Goal: Information Seeking & Learning: Learn about a topic

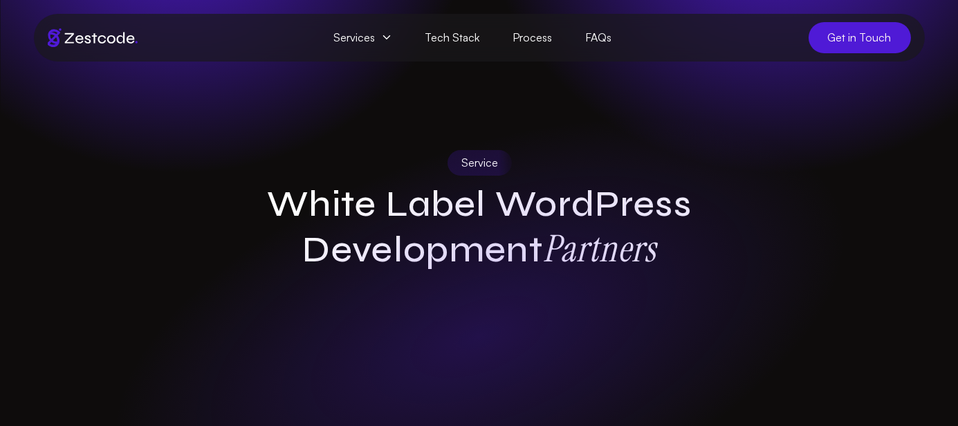
click at [322, 212] on h1 "White Label WordPress Development Partners" at bounding box center [479, 228] width 531 height 90
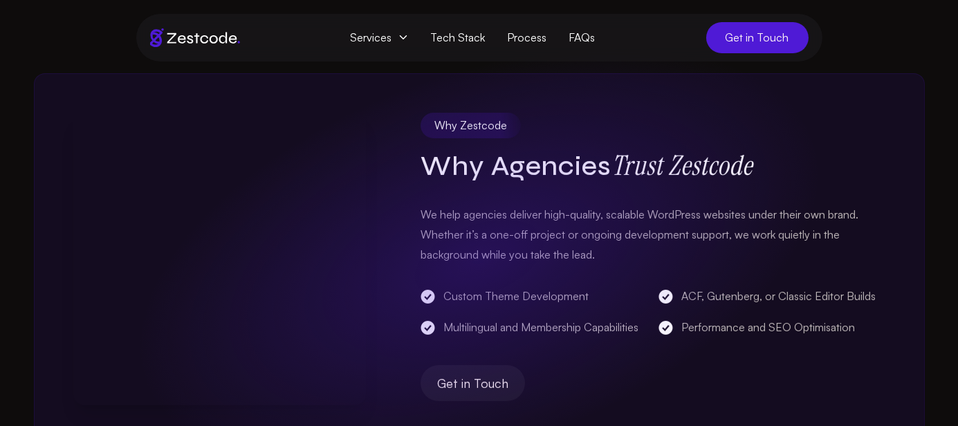
scroll to position [1867, 0]
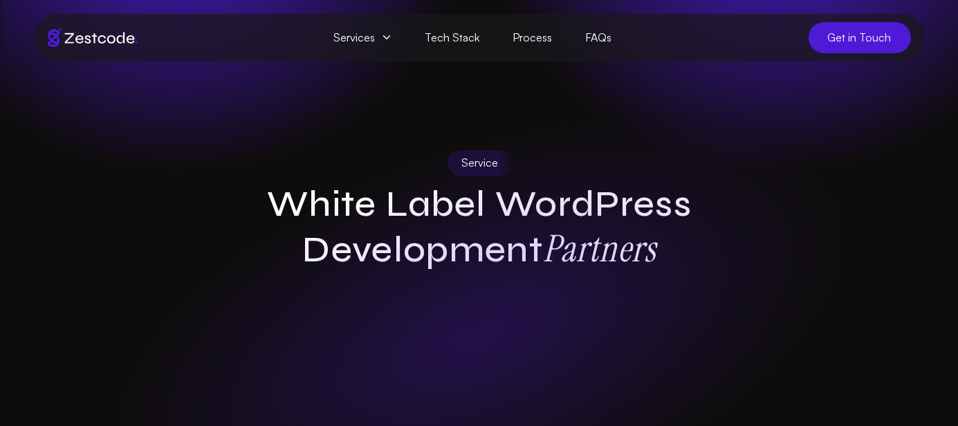
click at [575, 219] on h1 "White Label WordPress Development Partners" at bounding box center [479, 228] width 531 height 90
